Goal: Information Seeking & Learning: Check status

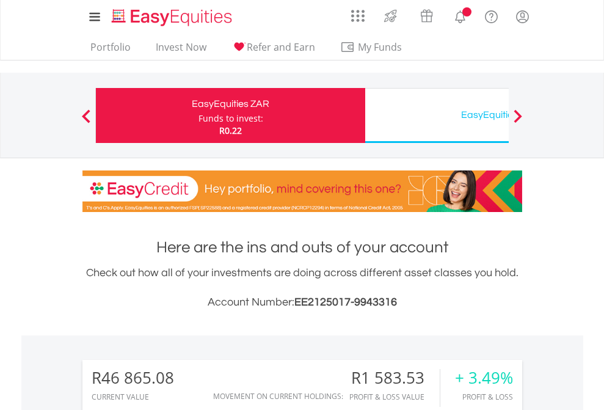
scroll to position [117, 192]
click at [199, 116] on div "Funds to invest:" at bounding box center [231, 118] width 65 height 12
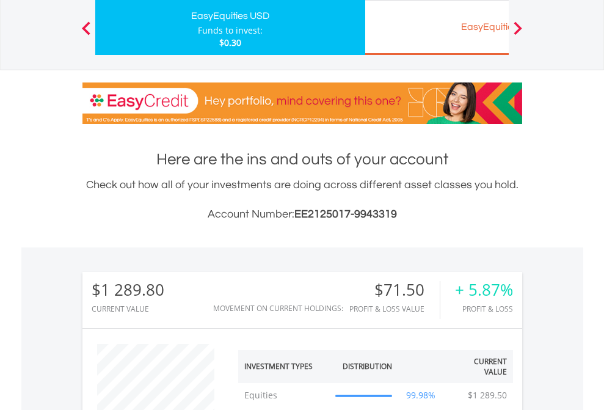
click at [437, 28] on div "EasyEquities EUR" at bounding box center [500, 26] width 255 height 17
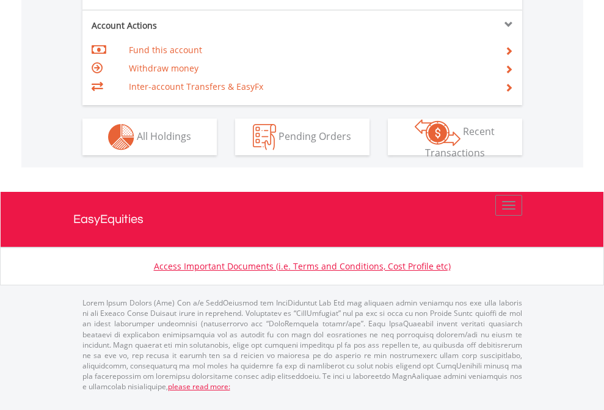
scroll to position [1147, 0]
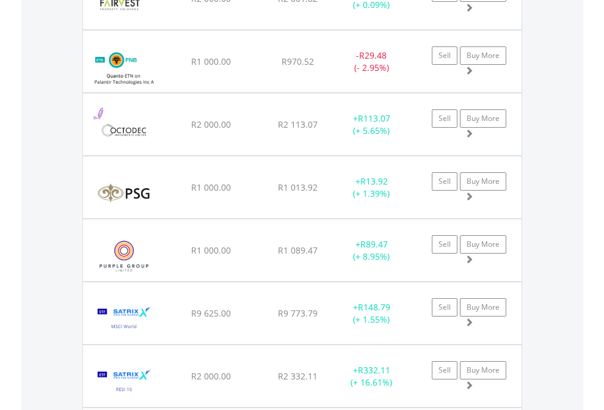
scroll to position [117, 192]
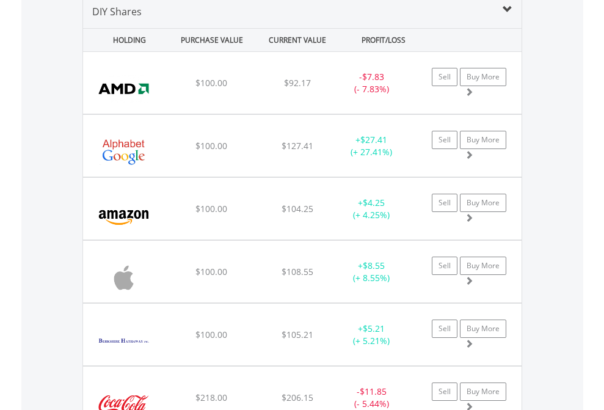
scroll to position [1181, 0]
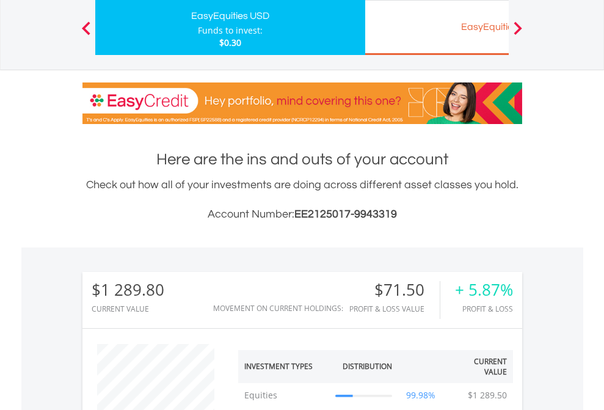
scroll to position [117, 192]
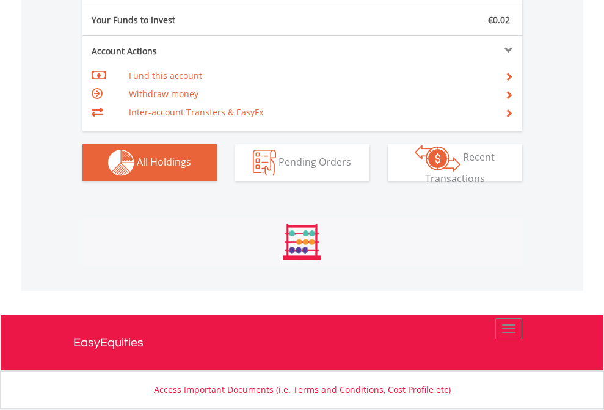
scroll to position [117, 192]
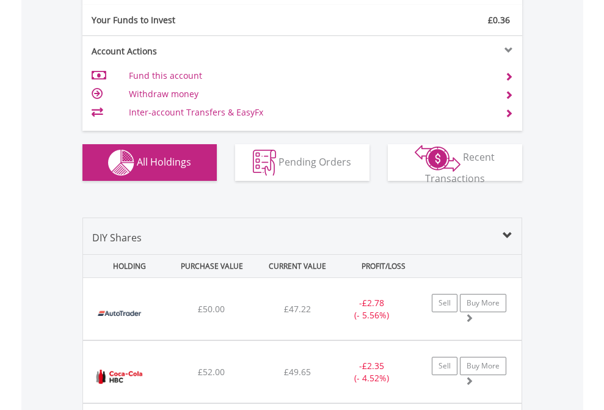
scroll to position [1359, 0]
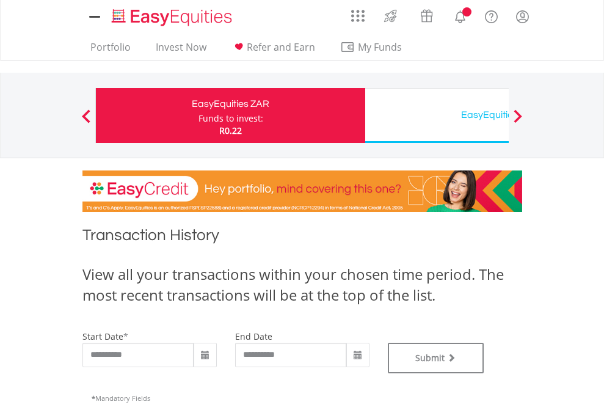
type input "**********"
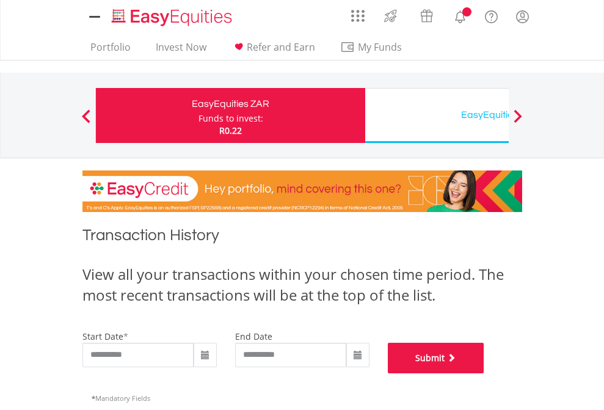
click at [485, 373] on button "Submit" at bounding box center [436, 358] width 97 height 31
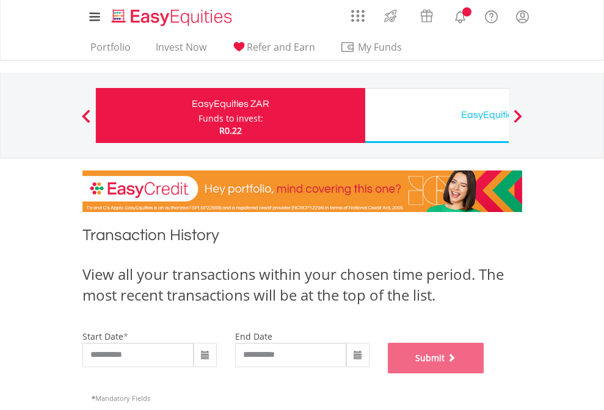
scroll to position [496, 0]
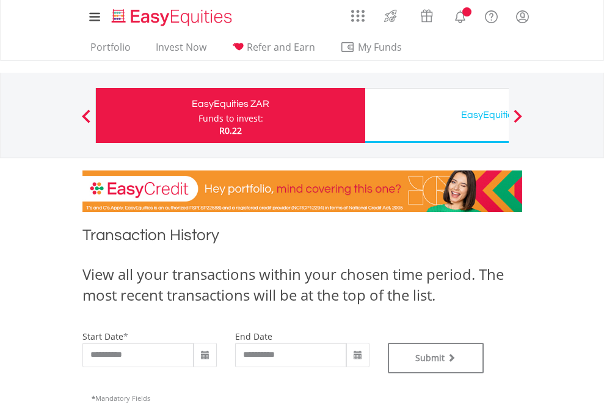
click at [437, 116] on div "EasyEquities USD" at bounding box center [500, 114] width 255 height 17
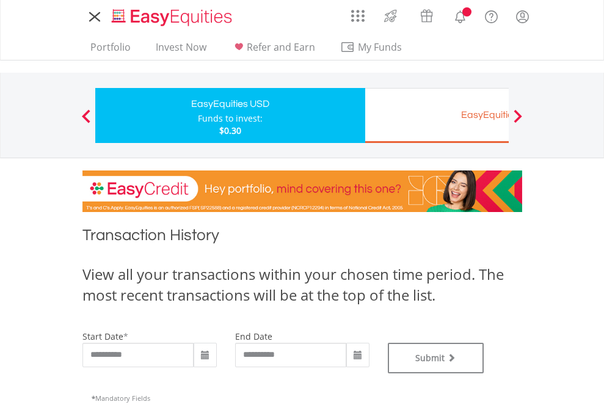
type input "**********"
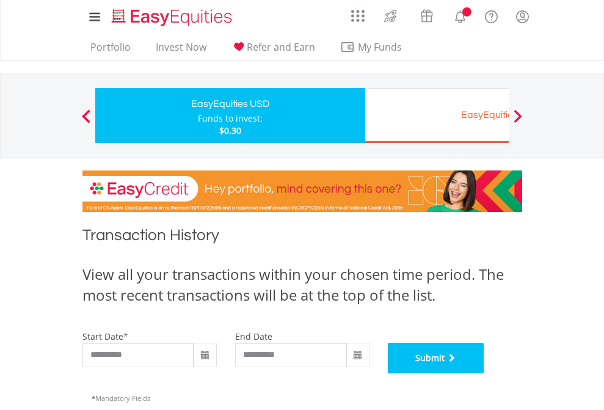
click at [485, 373] on button "Submit" at bounding box center [436, 358] width 97 height 31
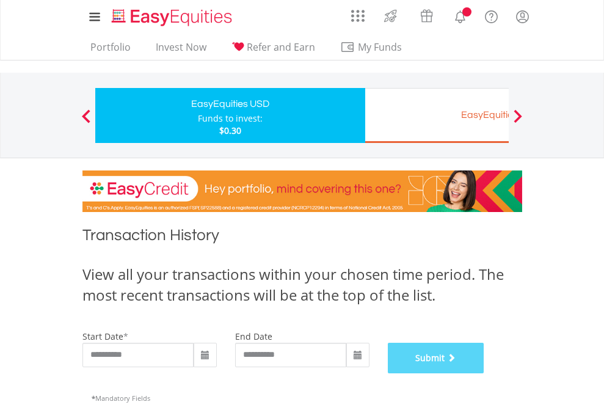
scroll to position [496, 0]
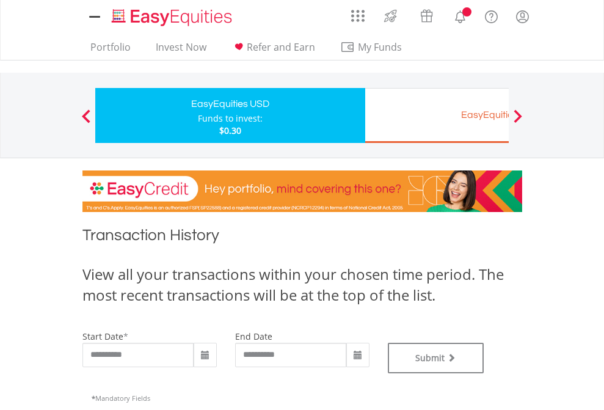
click at [437, 116] on div "EasyEquities EUR" at bounding box center [500, 114] width 255 height 17
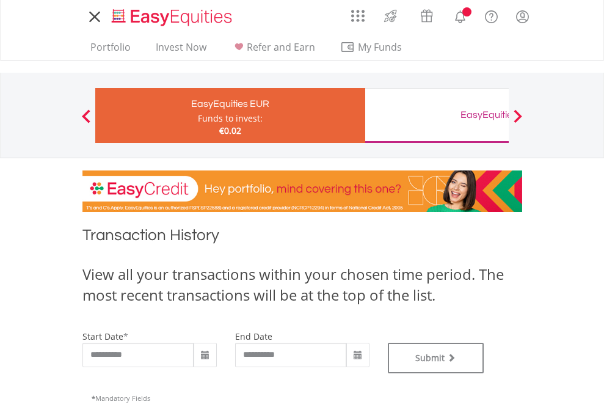
type input "**********"
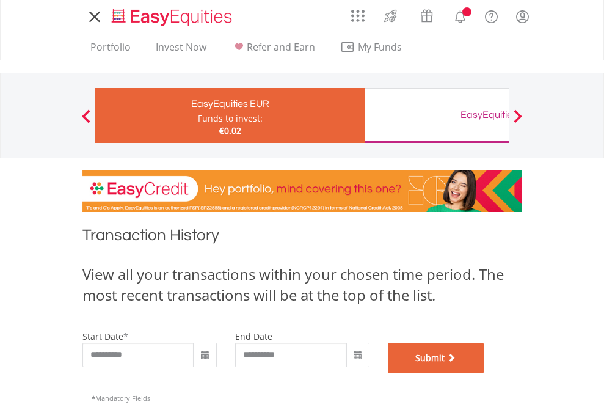
click at [485, 373] on button "Submit" at bounding box center [436, 358] width 97 height 31
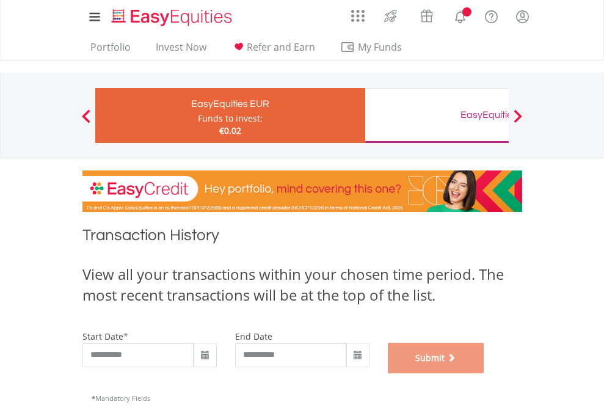
scroll to position [496, 0]
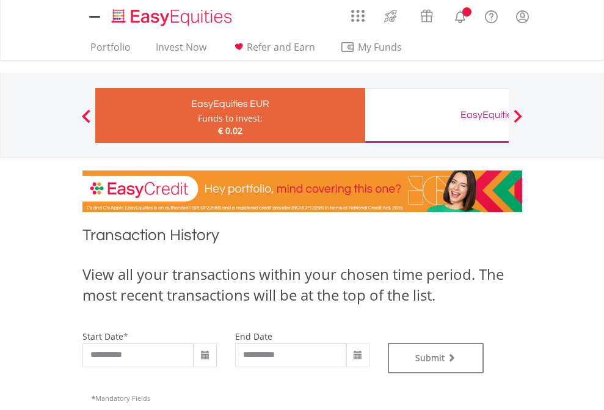
click at [437, 116] on div "EasyEquities GBP" at bounding box center [500, 114] width 255 height 17
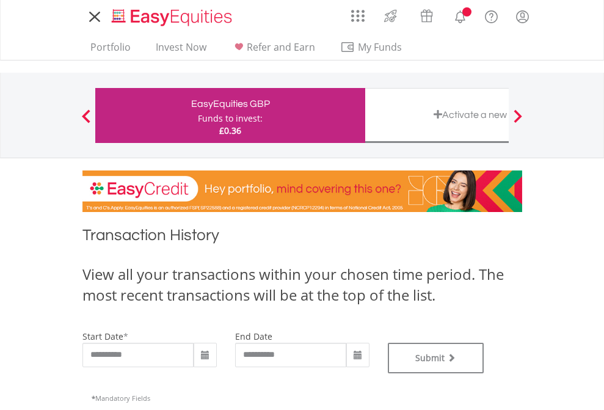
type input "**********"
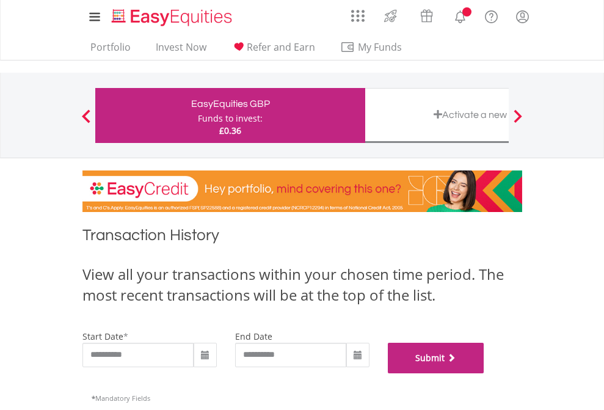
click at [485, 373] on button "Submit" at bounding box center [436, 358] width 97 height 31
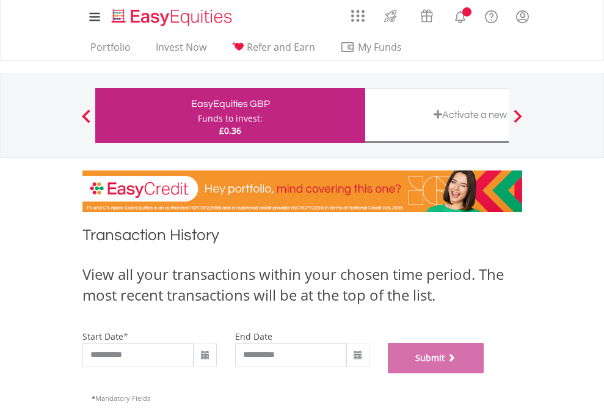
scroll to position [496, 0]
